Goal: Information Seeking & Learning: Learn about a topic

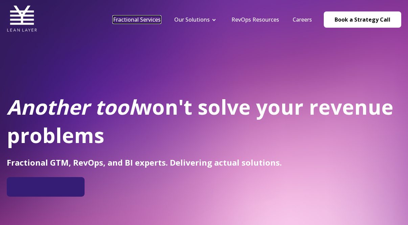
click at [141, 20] on link "Fractional Services" at bounding box center [137, 19] width 48 height 7
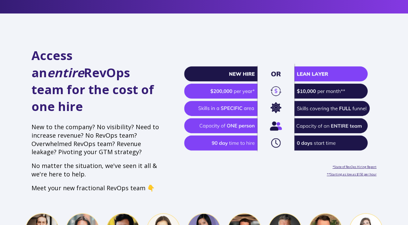
scroll to position [262, 0]
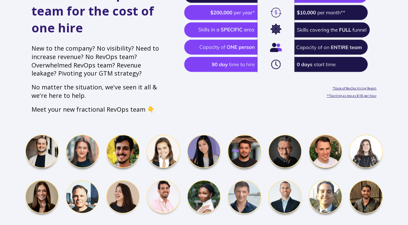
click at [243, 138] on img at bounding box center [204, 177] width 358 height 84
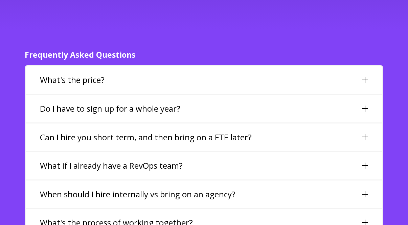
scroll to position [1526, 0]
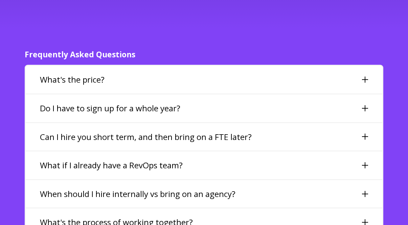
click at [221, 66] on div "What's the price?" at bounding box center [204, 80] width 356 height 28
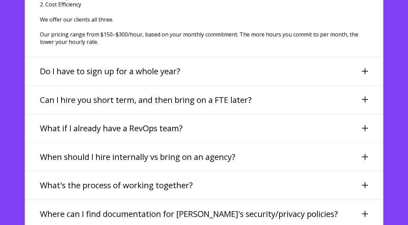
scroll to position [1649, 0]
click at [210, 57] on div "Do I have to sign up for a whole year?" at bounding box center [204, 71] width 356 height 28
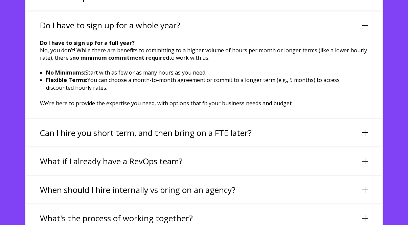
scroll to position [1609, 0]
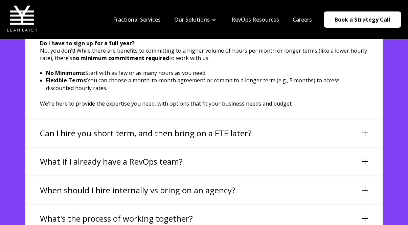
click at [213, 128] on h3 "Can I hire you short term, and then bring on a FTE later?" at bounding box center [146, 133] width 212 height 11
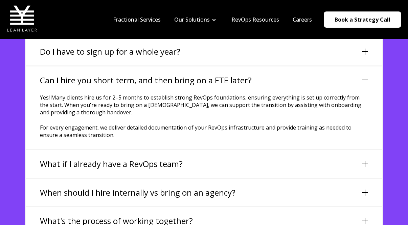
scroll to position [1583, 0]
click at [198, 151] on div "What if I already have a RevOps team?" at bounding box center [204, 164] width 356 height 28
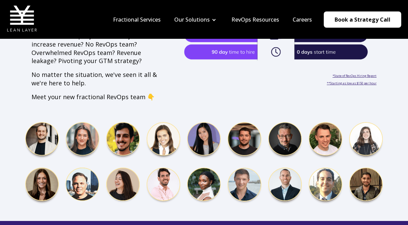
scroll to position [0, 0]
